Goal: Transaction & Acquisition: Purchase product/service

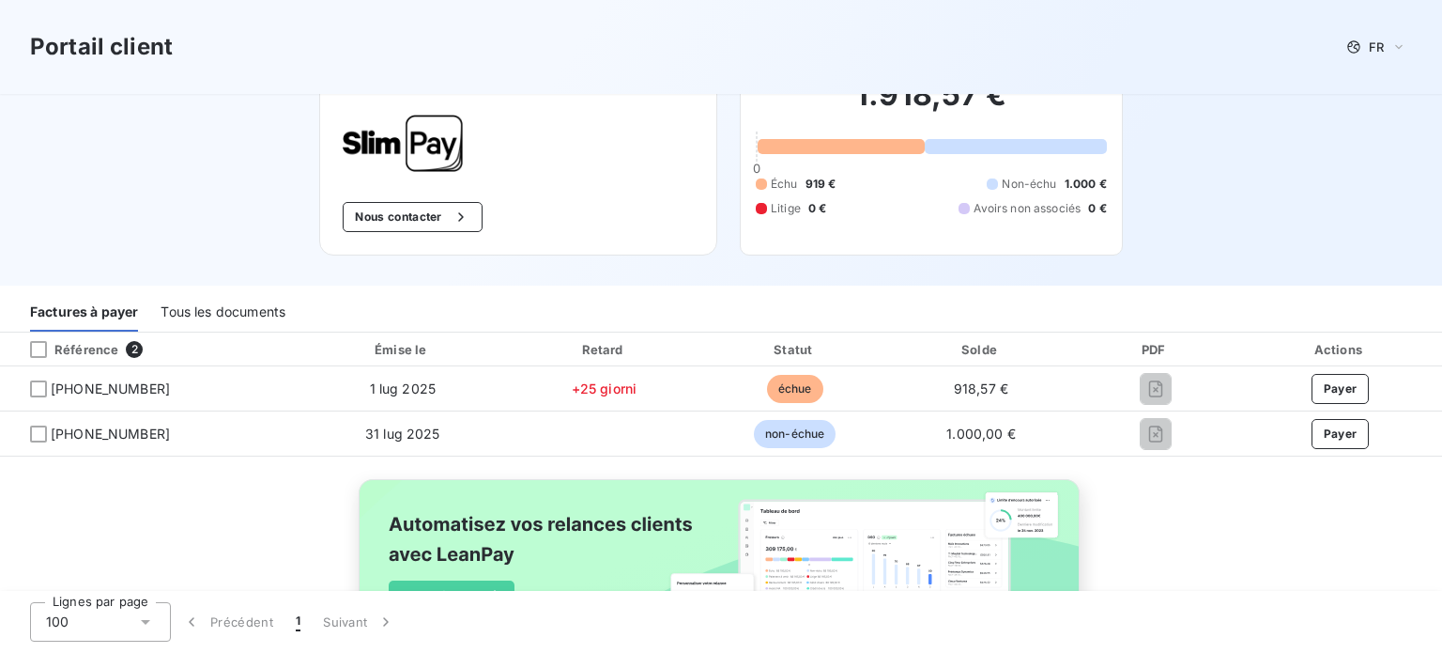
scroll to position [188, 0]
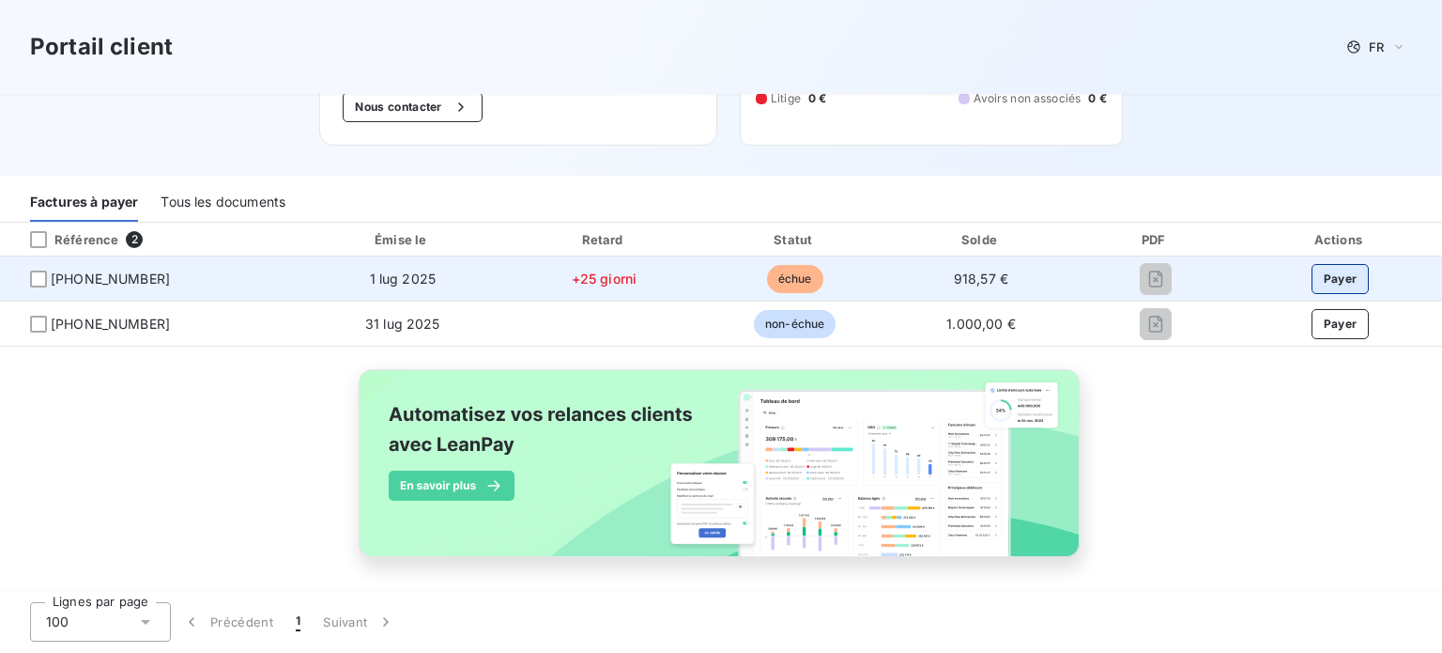
click at [1320, 281] on button "Payer" at bounding box center [1341, 279] width 58 height 30
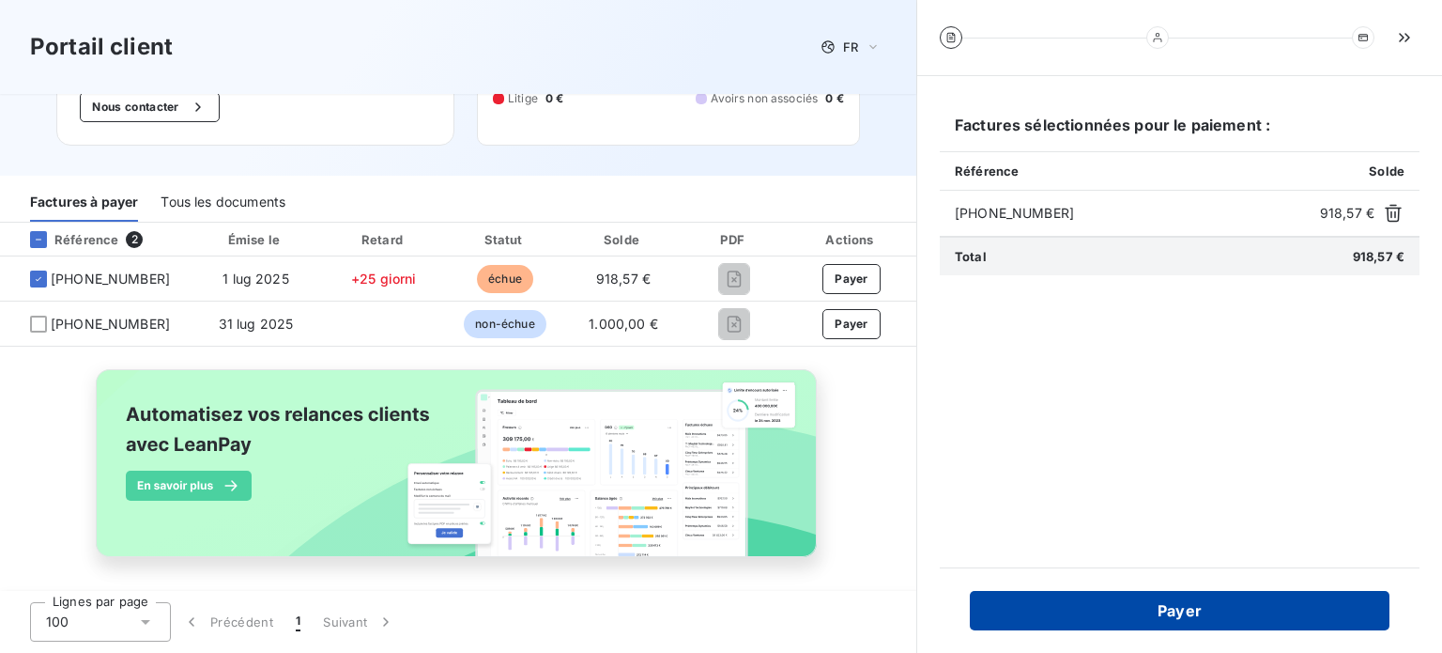
click at [1174, 604] on button "Payer" at bounding box center [1180, 610] width 420 height 39
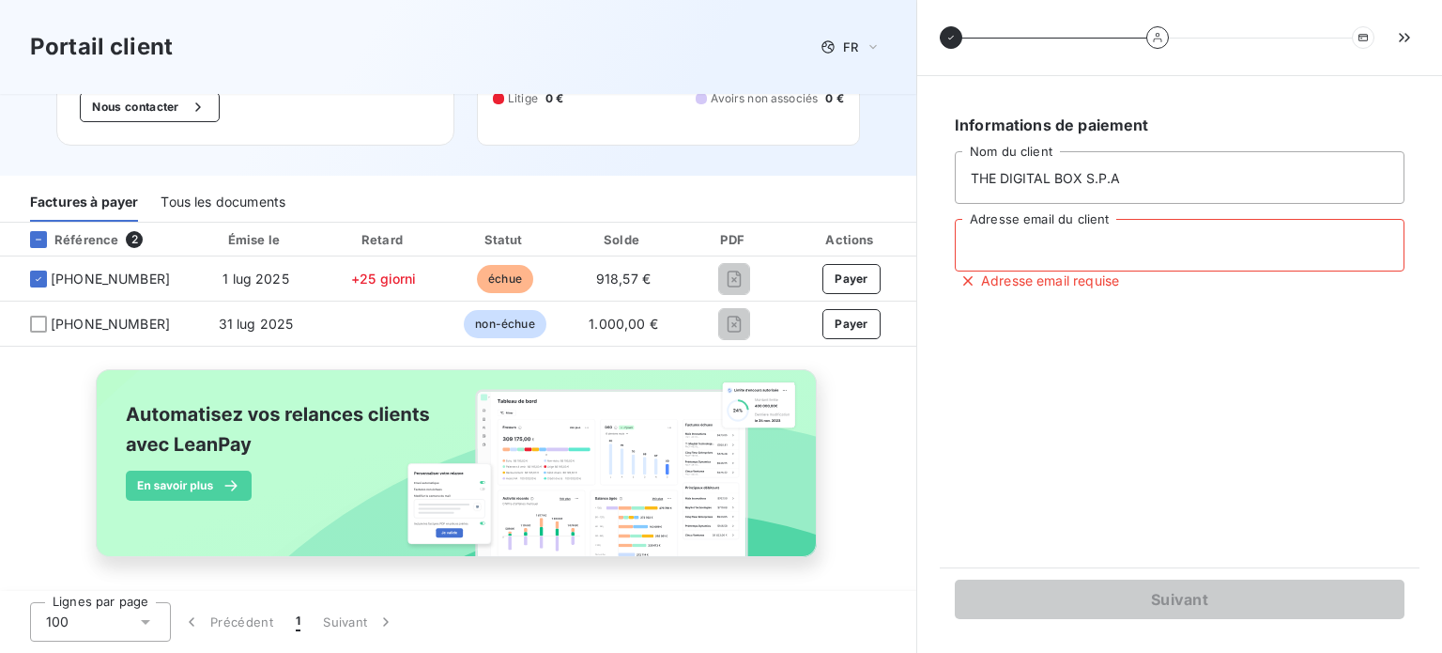
click at [1104, 239] on input "Adresse email du client" at bounding box center [1180, 245] width 450 height 53
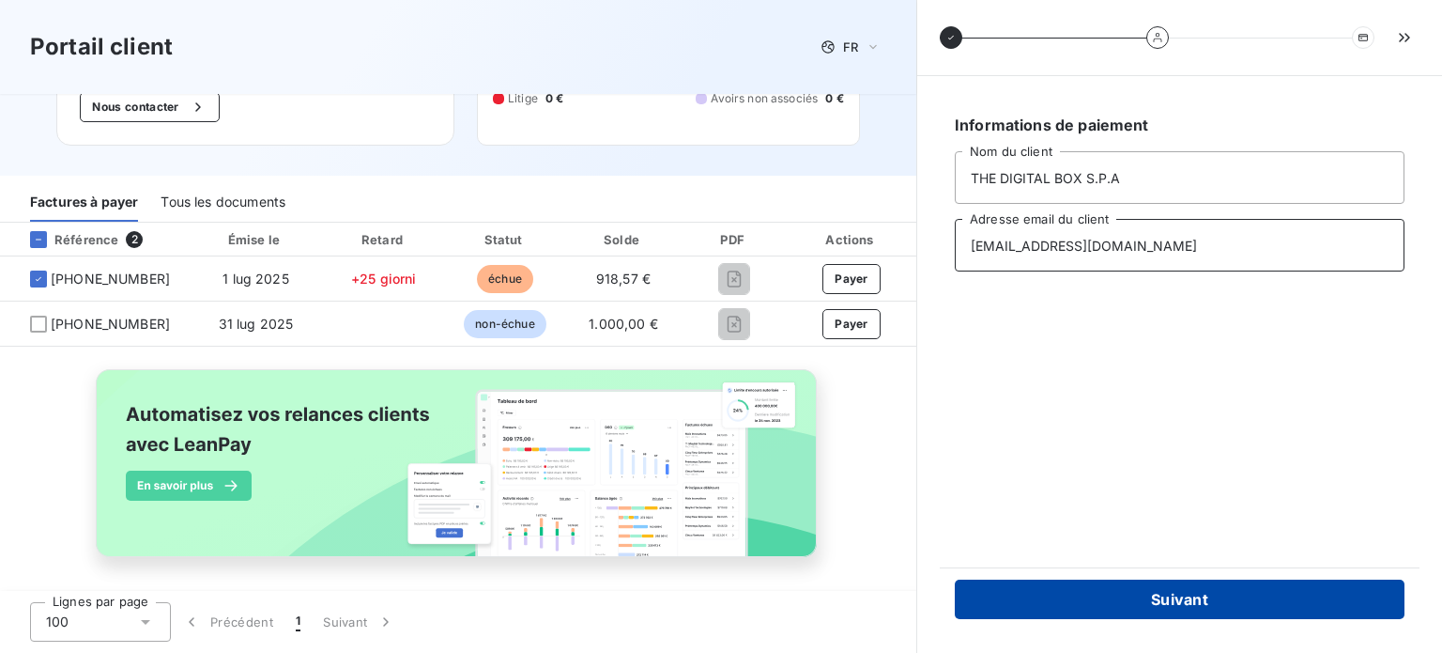
type input "[EMAIL_ADDRESS][DOMAIN_NAME]"
click at [1198, 596] on button "Suivant" at bounding box center [1180, 598] width 450 height 39
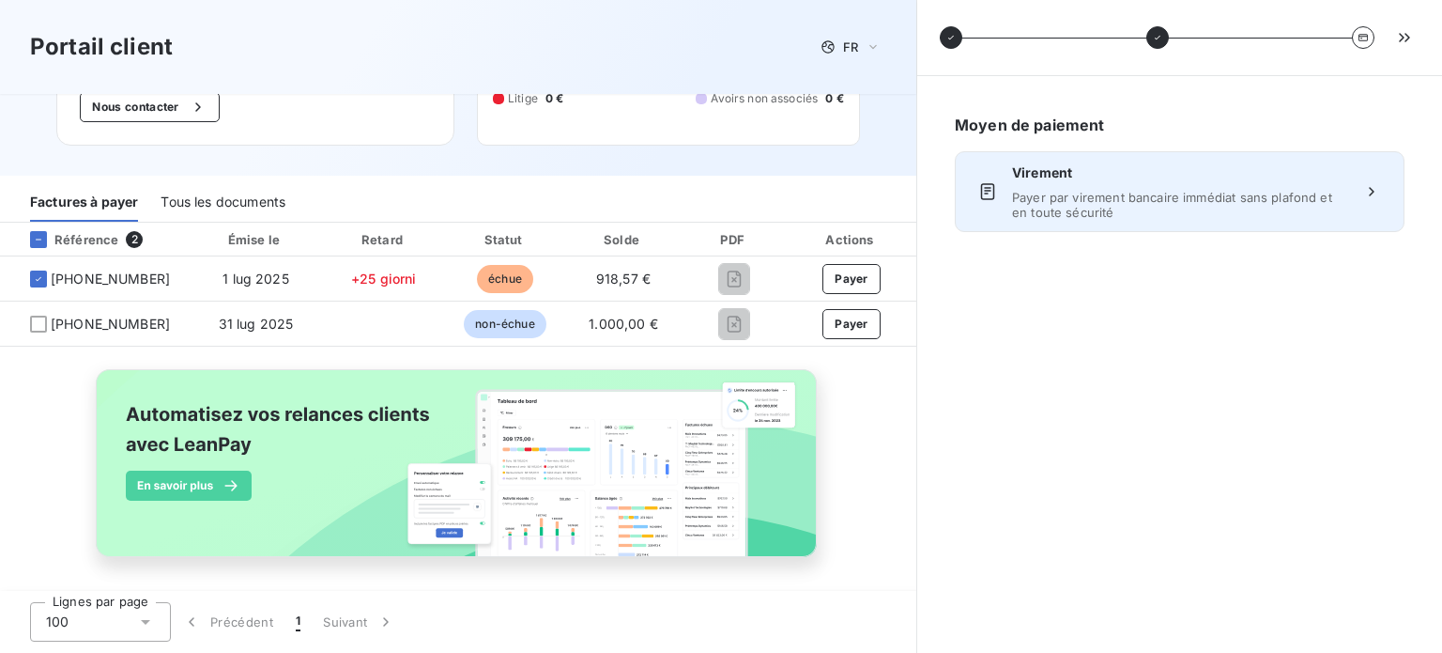
click at [1193, 198] on span "Payer par virement bancaire immédiat sans plafond et en toute sécurité" at bounding box center [1179, 205] width 335 height 30
